Goal: Task Accomplishment & Management: Use online tool/utility

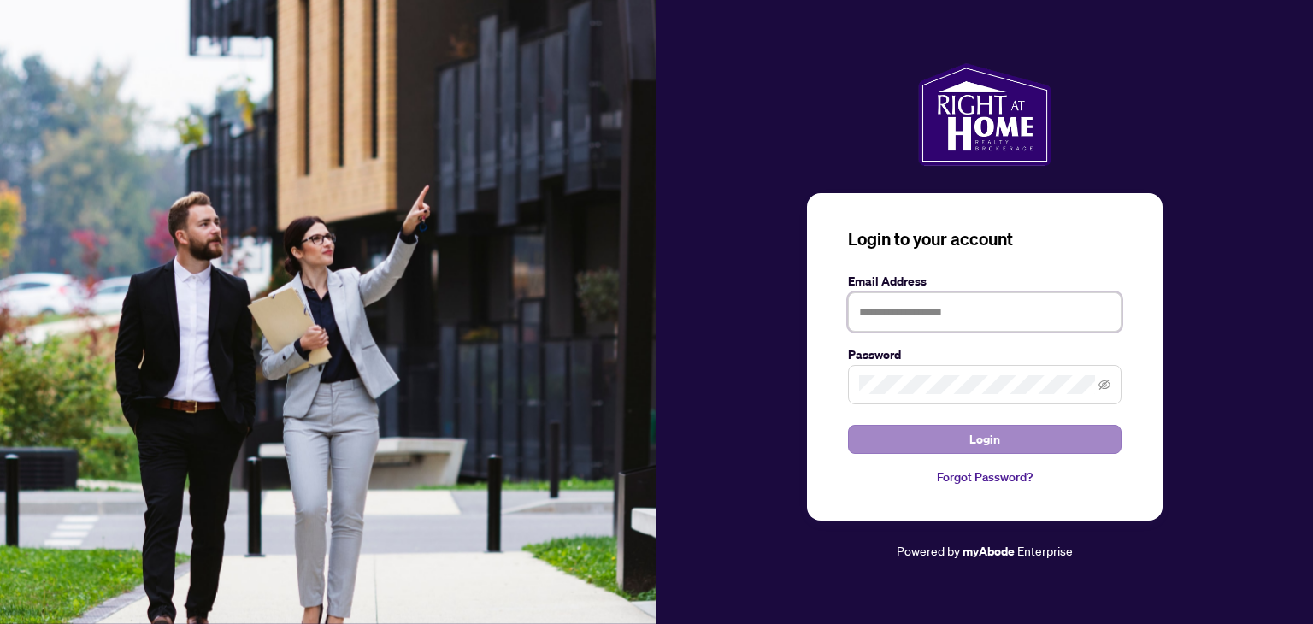
type input "**********"
click at [953, 441] on button "Login" at bounding box center [985, 439] width 274 height 29
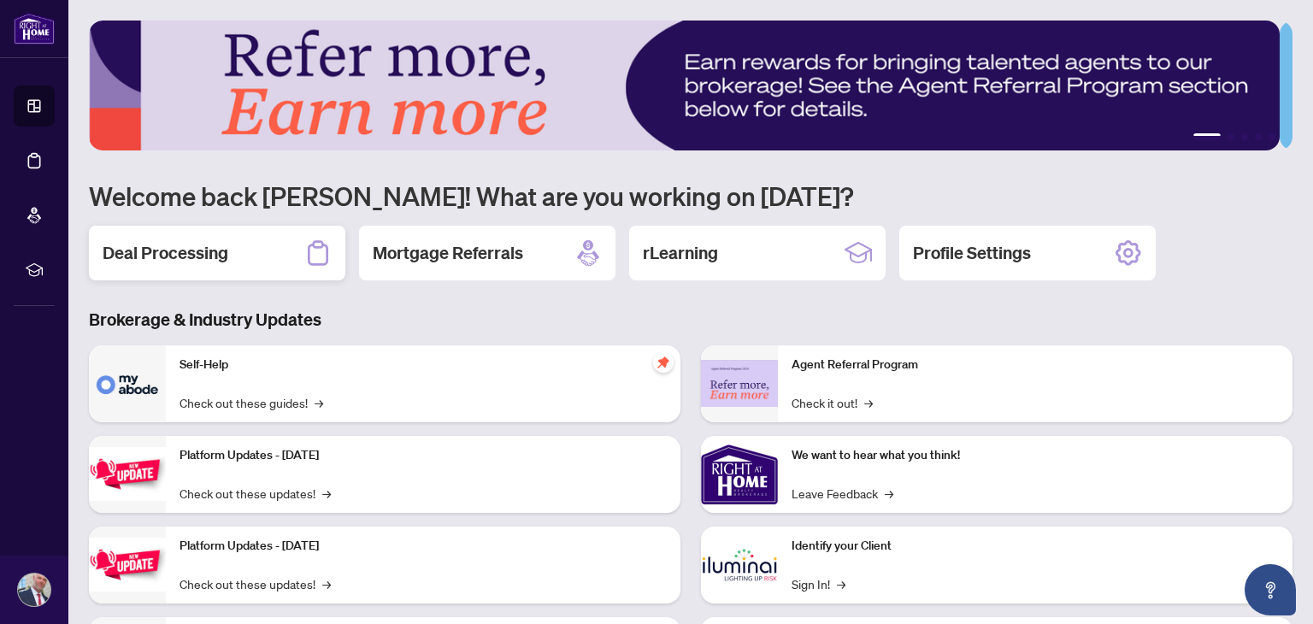
click at [217, 250] on h2 "Deal Processing" at bounding box center [166, 253] width 126 height 24
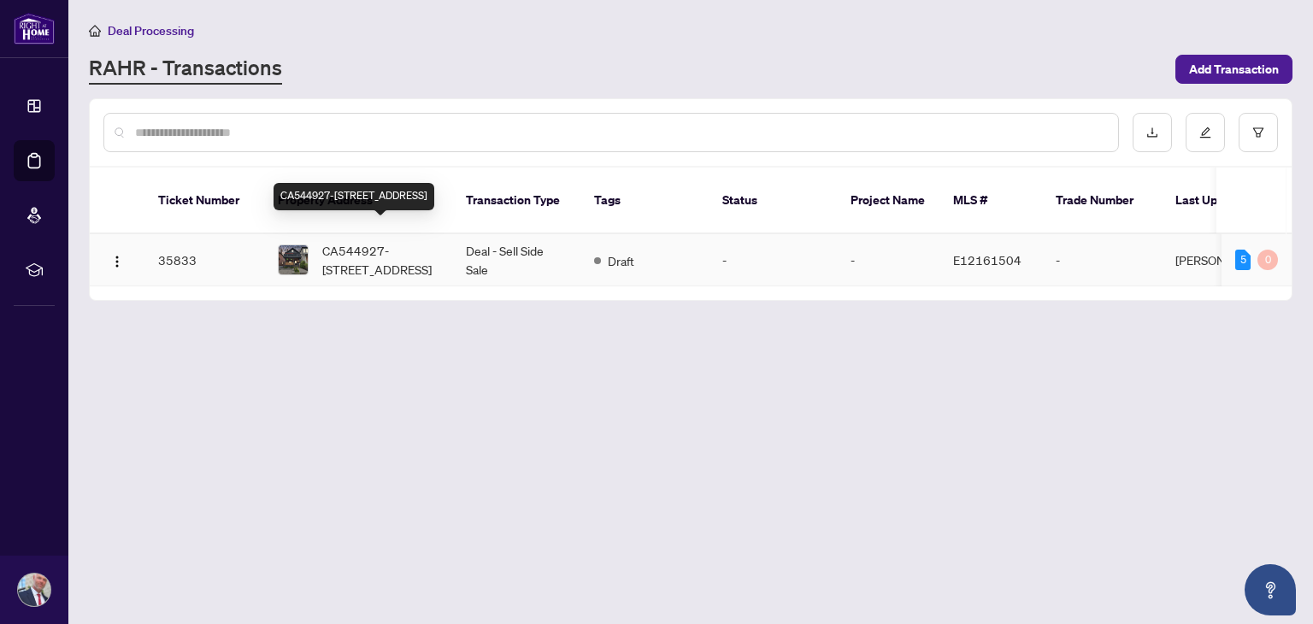
click at [351, 241] on span "CA544927-[STREET_ADDRESS]" at bounding box center [380, 260] width 116 height 38
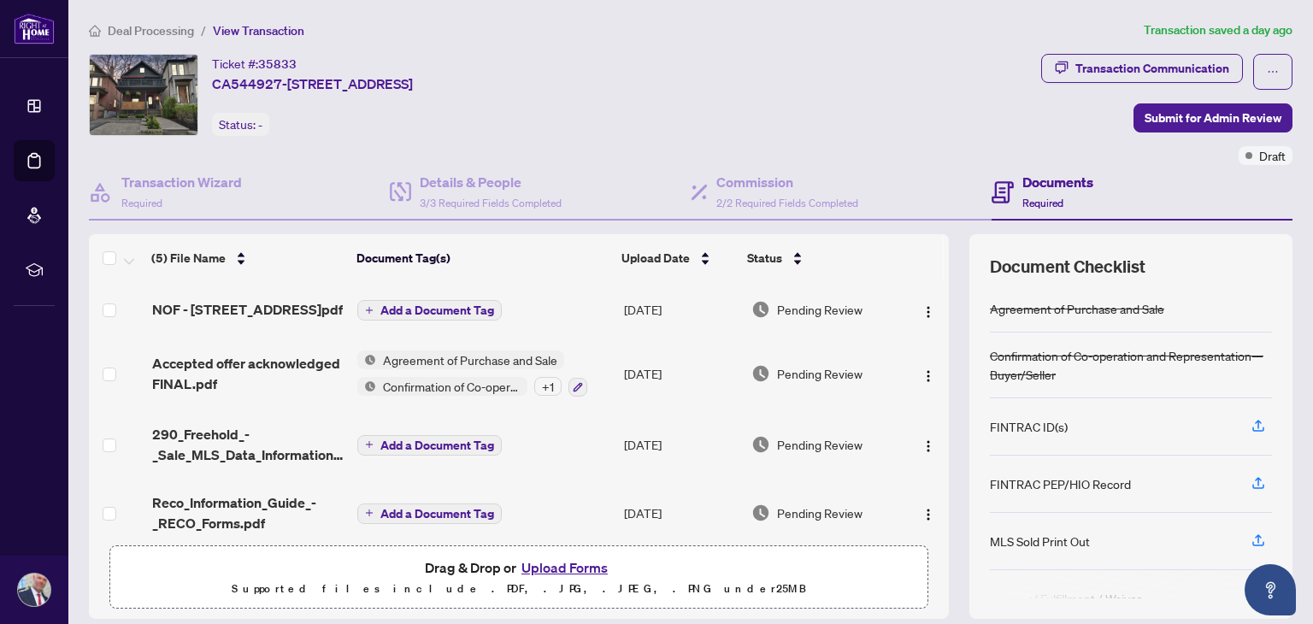
click at [571, 574] on button "Upload Forms" at bounding box center [564, 568] width 97 height 22
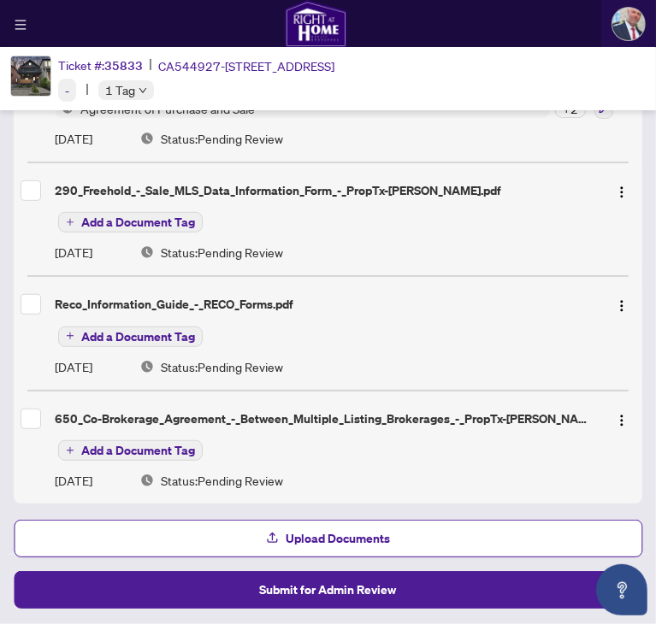
scroll to position [355, 0]
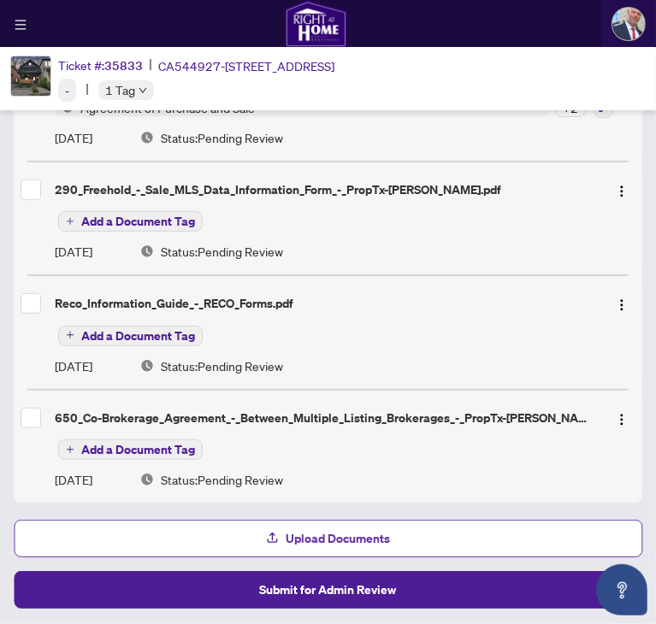
click at [342, 536] on span "Upload Documents" at bounding box center [338, 538] width 104 height 27
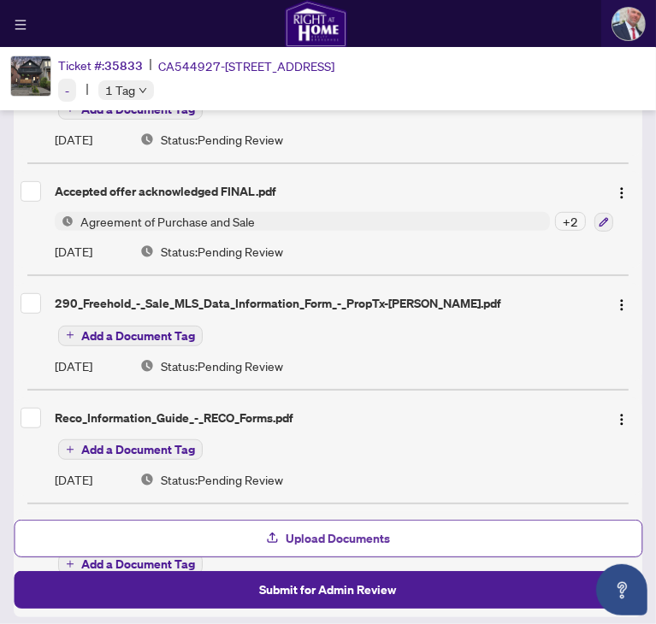
click at [327, 538] on span "Upload Documents" at bounding box center [338, 538] width 104 height 27
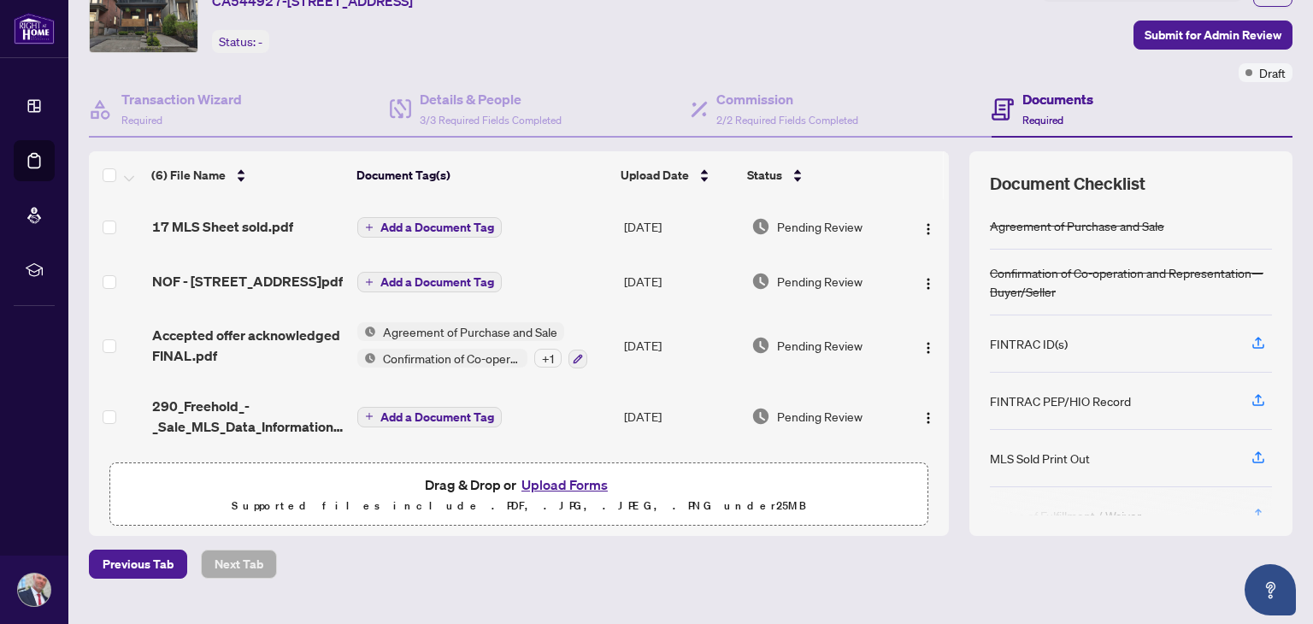
scroll to position [115, 0]
